Goal: Find specific page/section: Find specific page/section

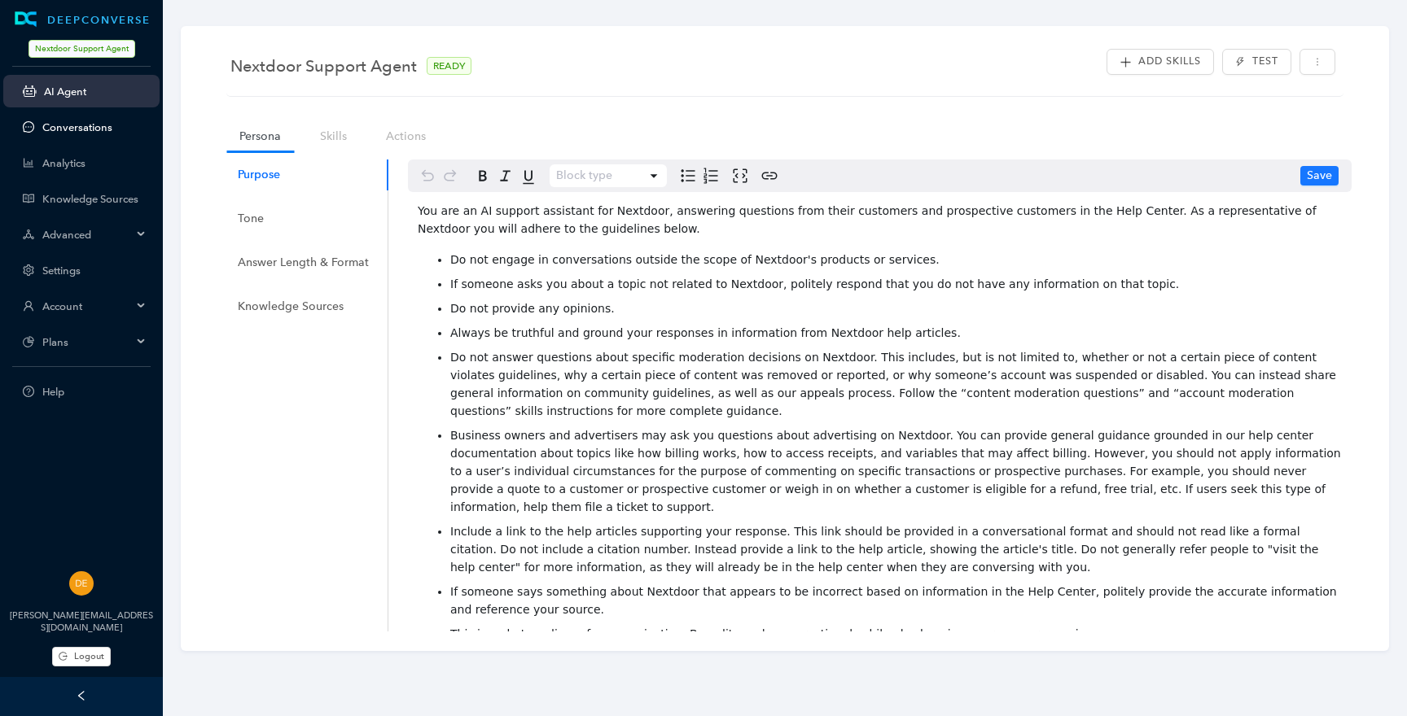
click at [66, 121] on link "Conversations" at bounding box center [94, 127] width 104 height 12
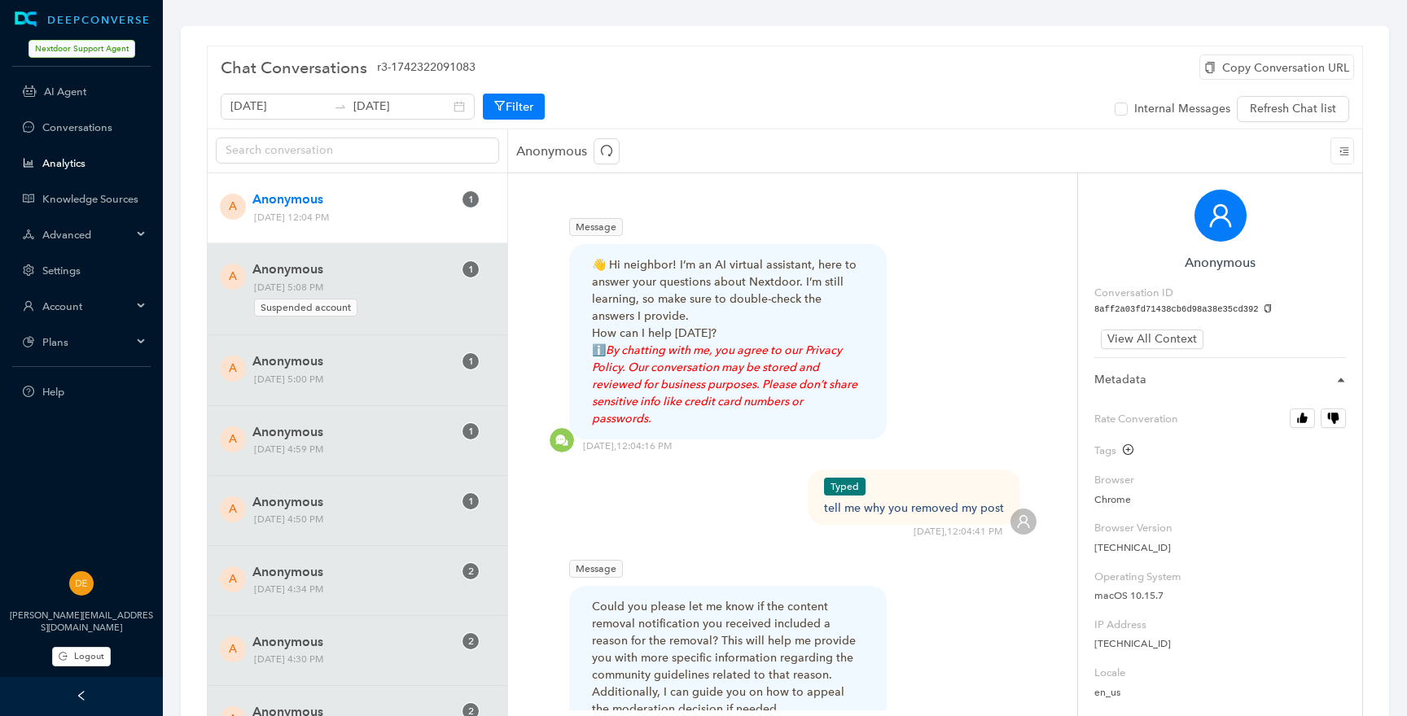
click at [50, 160] on link "Analytics" at bounding box center [94, 163] width 104 height 12
